Goal: Transaction & Acquisition: Purchase product/service

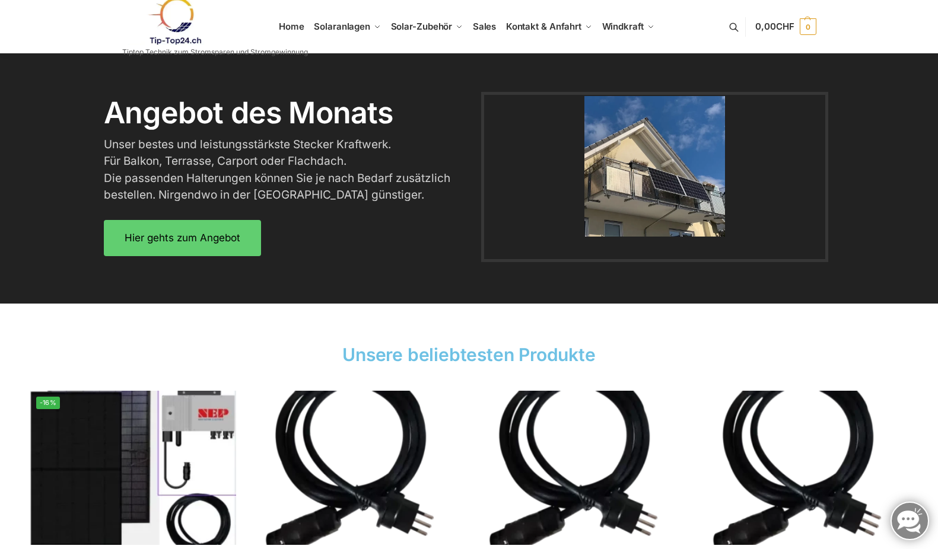
scroll to position [1424, 0]
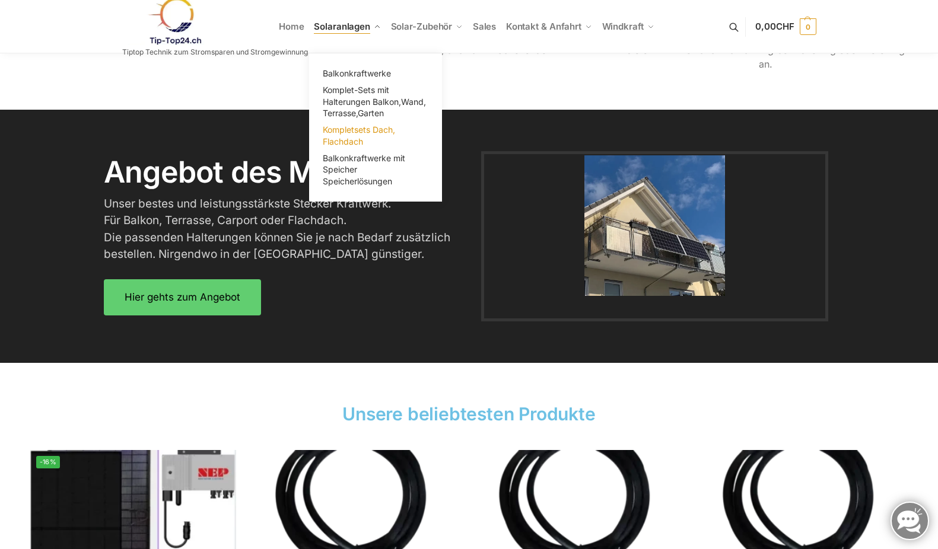
click at [340, 128] on span "Kompletsets Dach, Flachdach" at bounding box center [359, 136] width 72 height 22
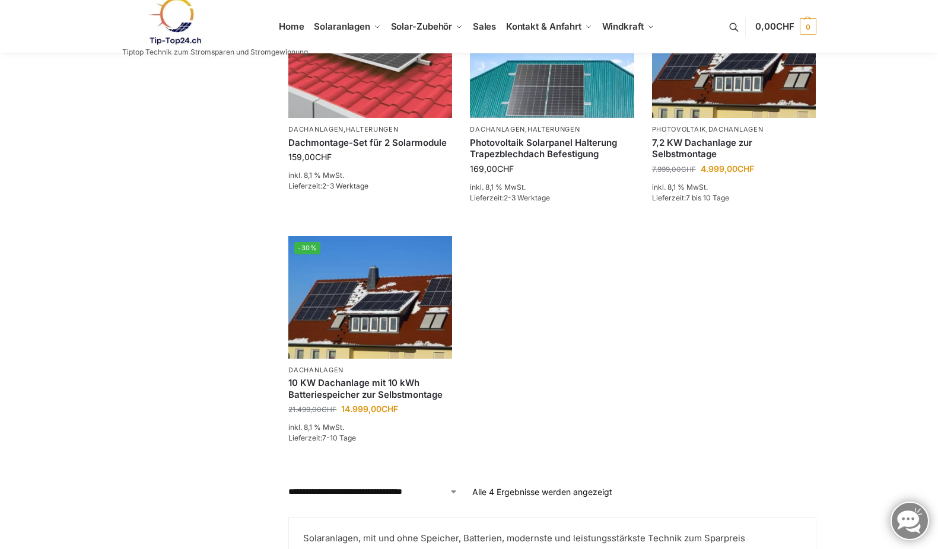
scroll to position [297, 0]
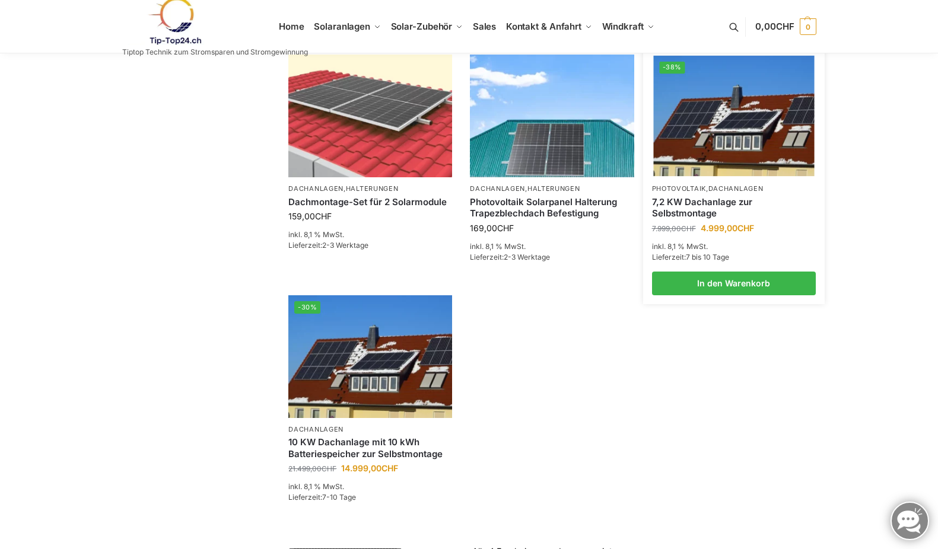
click at [727, 141] on img at bounding box center [733, 116] width 161 height 120
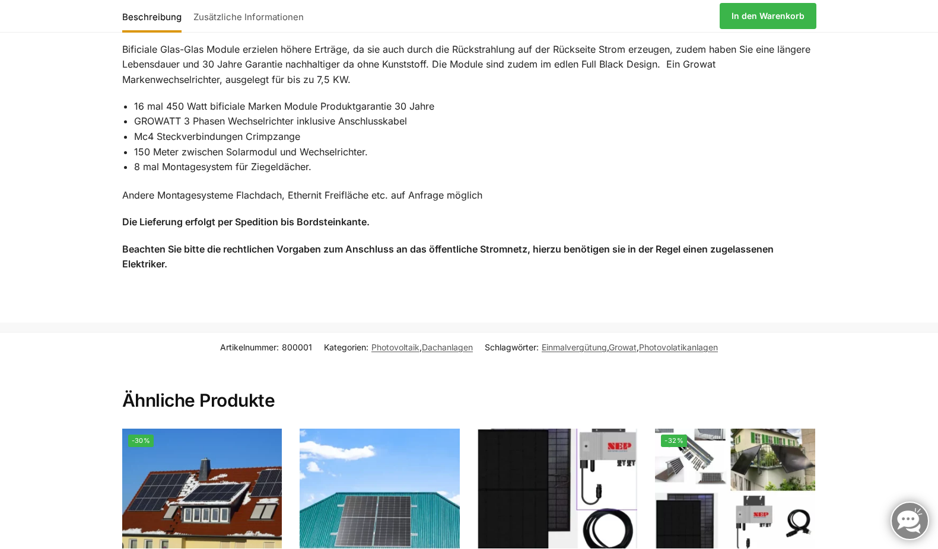
scroll to position [415, 0]
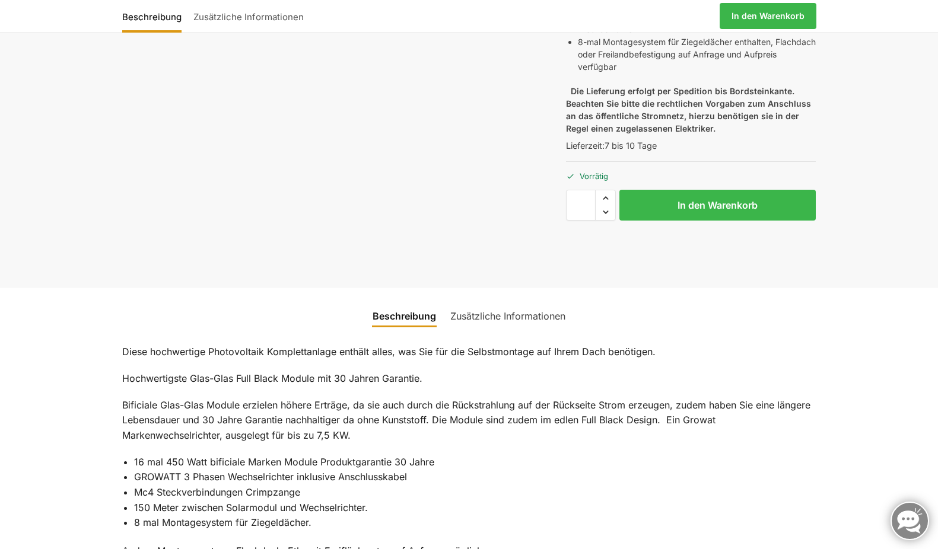
click at [508, 315] on link "Zusätzliche Informationen" at bounding box center [507, 316] width 129 height 28
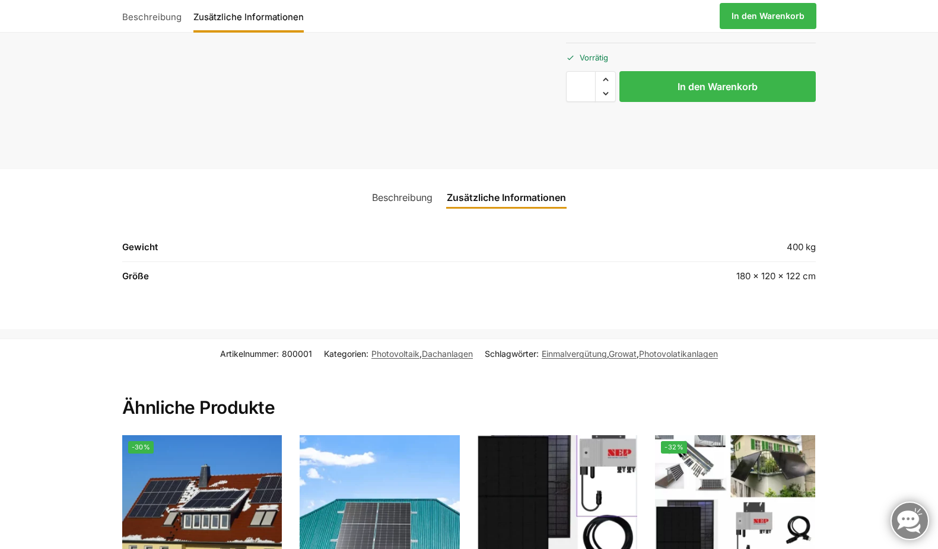
scroll to position [593, 0]
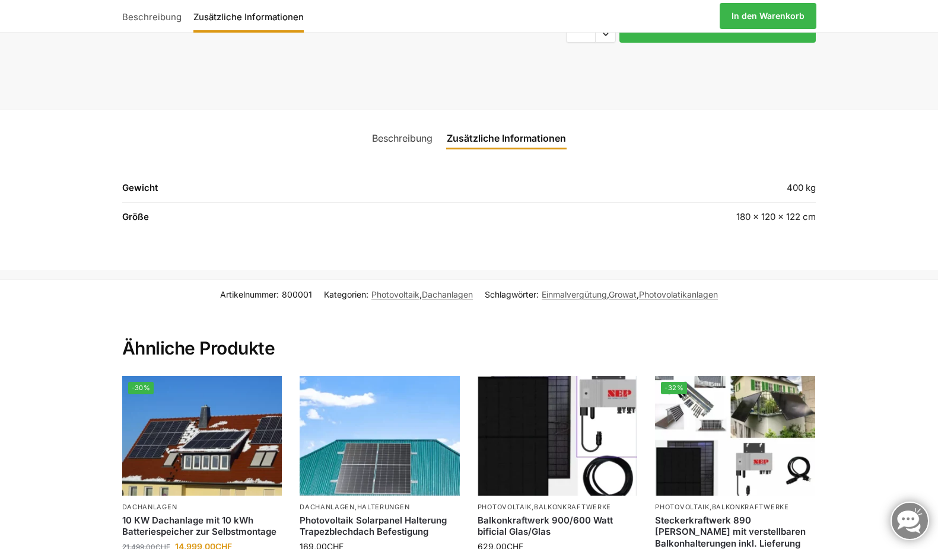
click at [728, 217] on td "180 × 120 × 122 cm" at bounding box center [652, 217] width 328 height 28
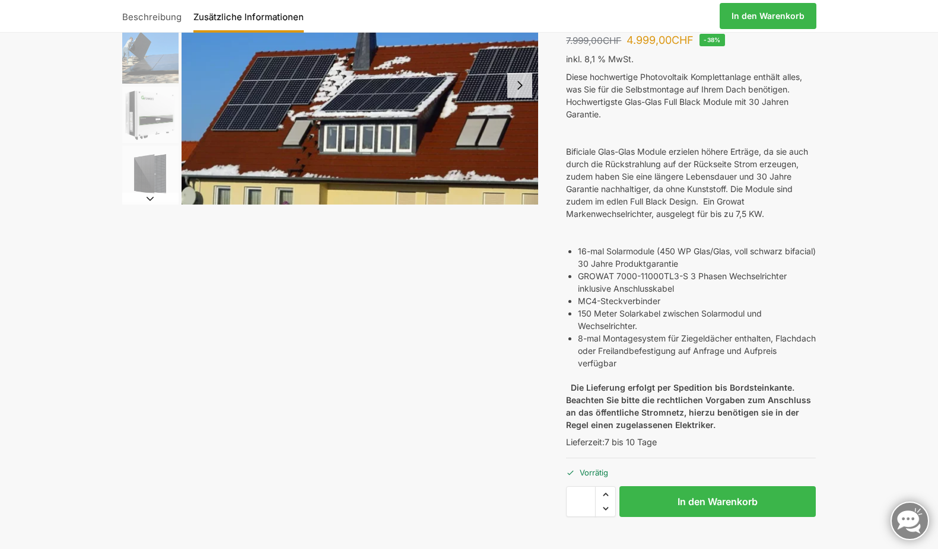
scroll to position [178, 0]
